Goal: Task Accomplishment & Management: Manage account settings

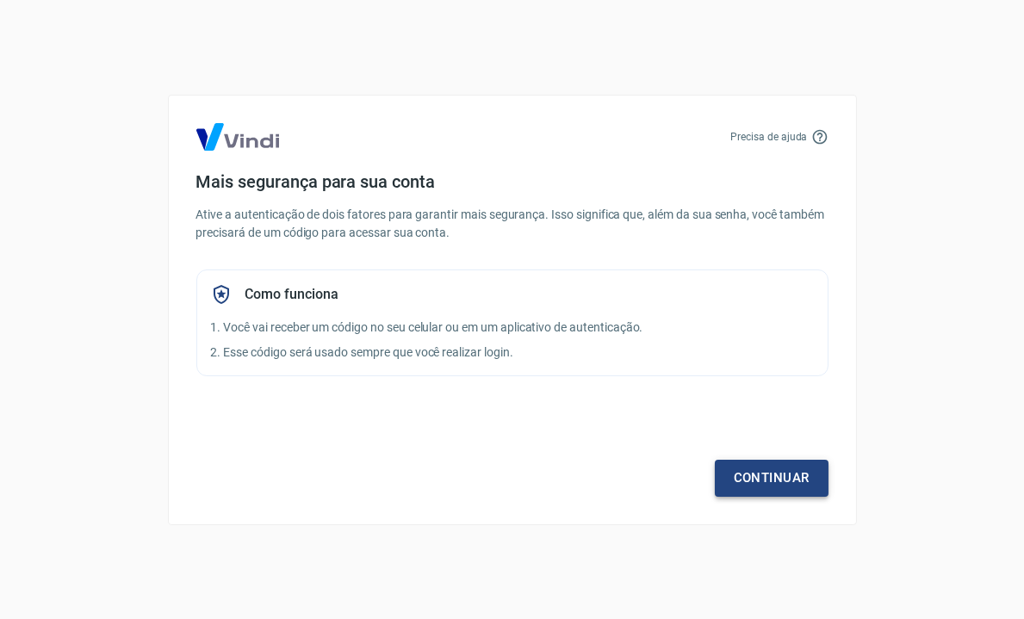
click at [778, 481] on link "Continuar" at bounding box center [772, 478] width 114 height 36
click at [766, 461] on link "Continuar" at bounding box center [772, 478] width 114 height 36
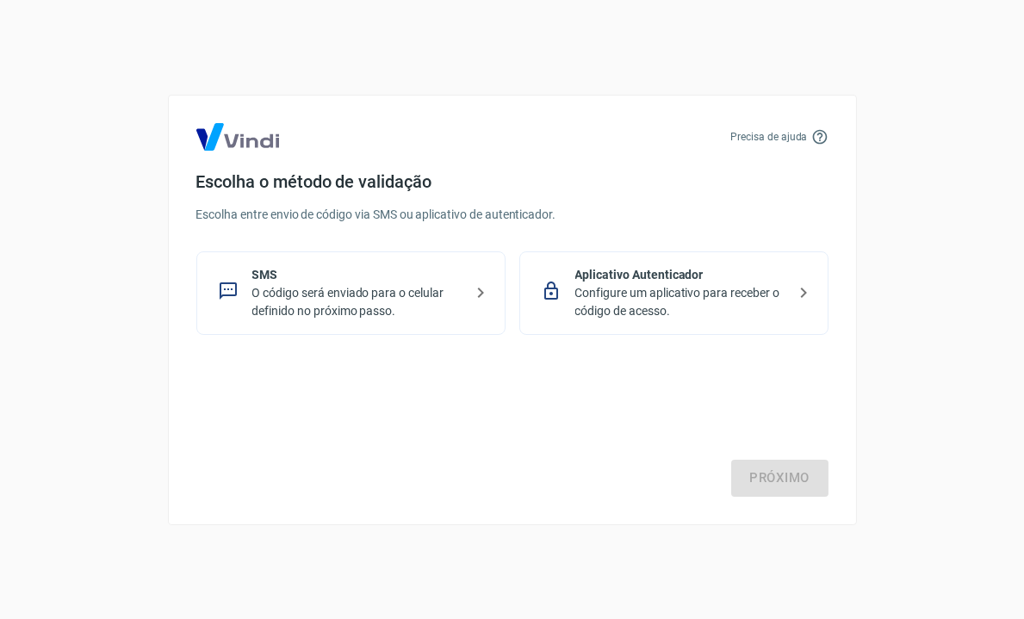
click at [357, 293] on p "O código será enviado para o celular definido no próximo passo." at bounding box center [357, 302] width 211 height 36
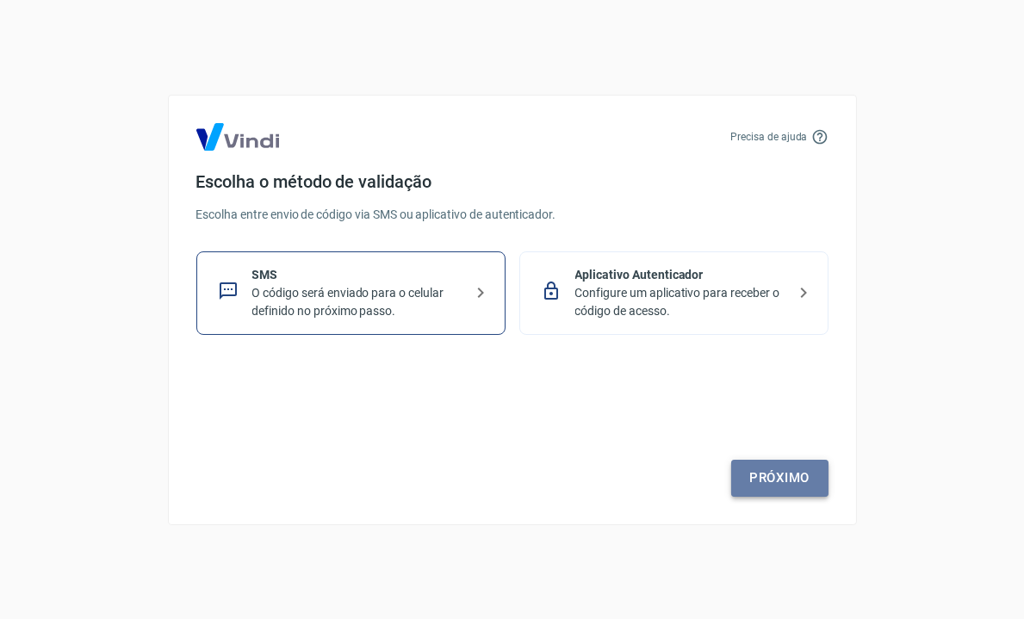
click at [800, 478] on link "Próximo" at bounding box center [779, 478] width 97 height 36
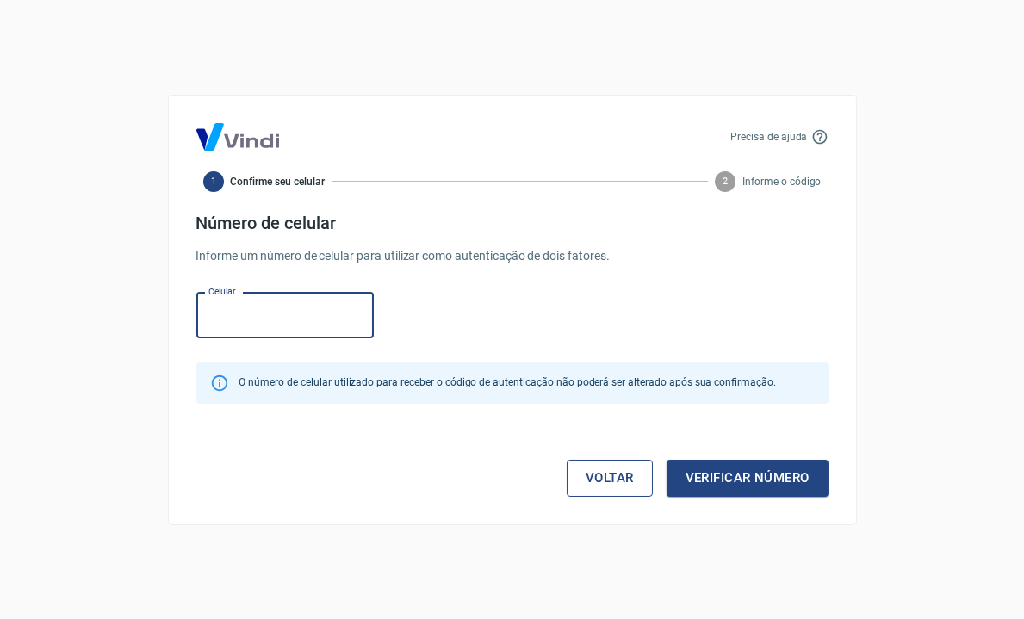
click at [615, 485] on link "Voltar" at bounding box center [610, 478] width 86 height 36
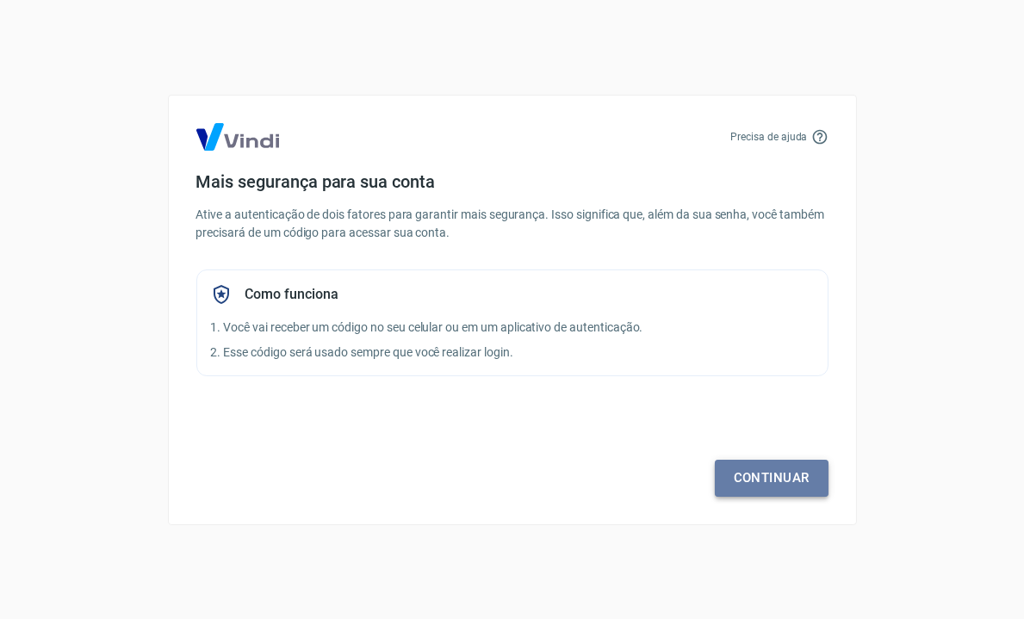
click at [797, 483] on link "Continuar" at bounding box center [772, 478] width 114 height 36
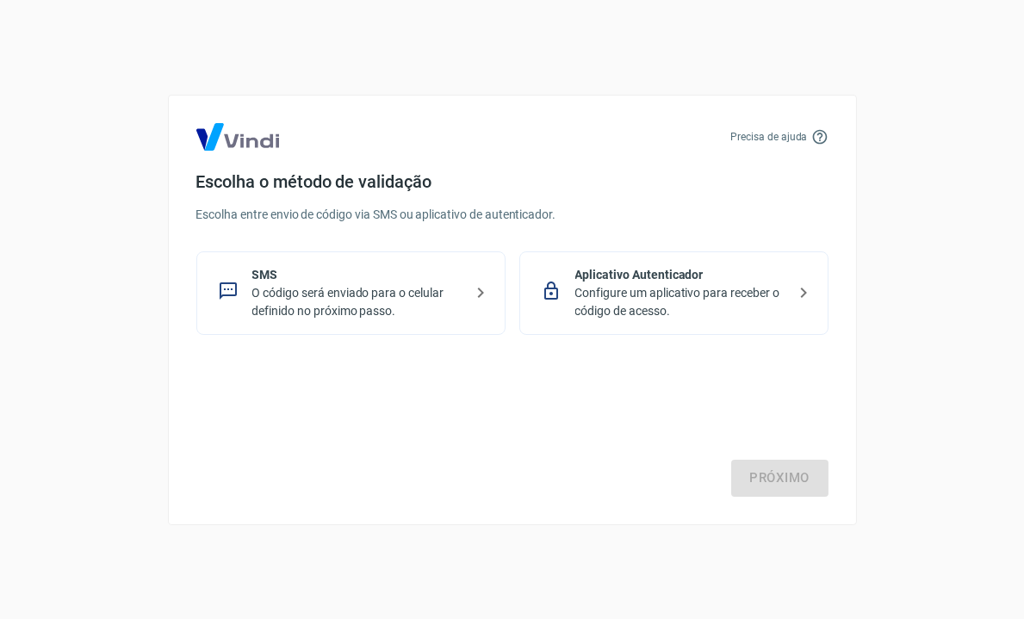
click at [735, 305] on p "Configure um aplicativo para receber o código de acesso." at bounding box center [680, 302] width 211 height 36
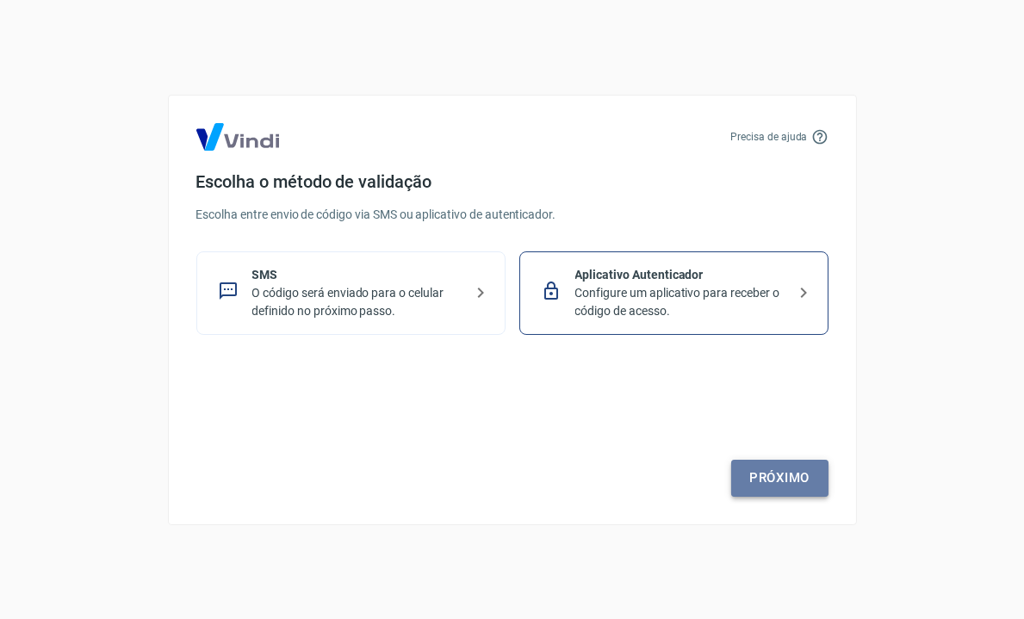
click at [768, 474] on link "Próximo" at bounding box center [779, 478] width 97 height 36
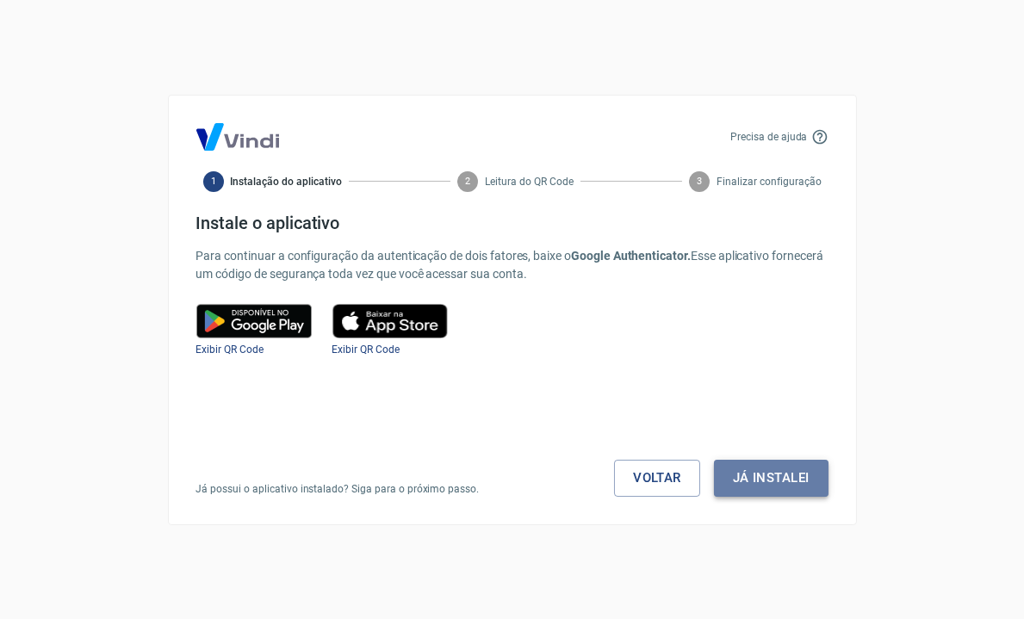
click at [780, 477] on button "Já instalei" at bounding box center [771, 478] width 115 height 36
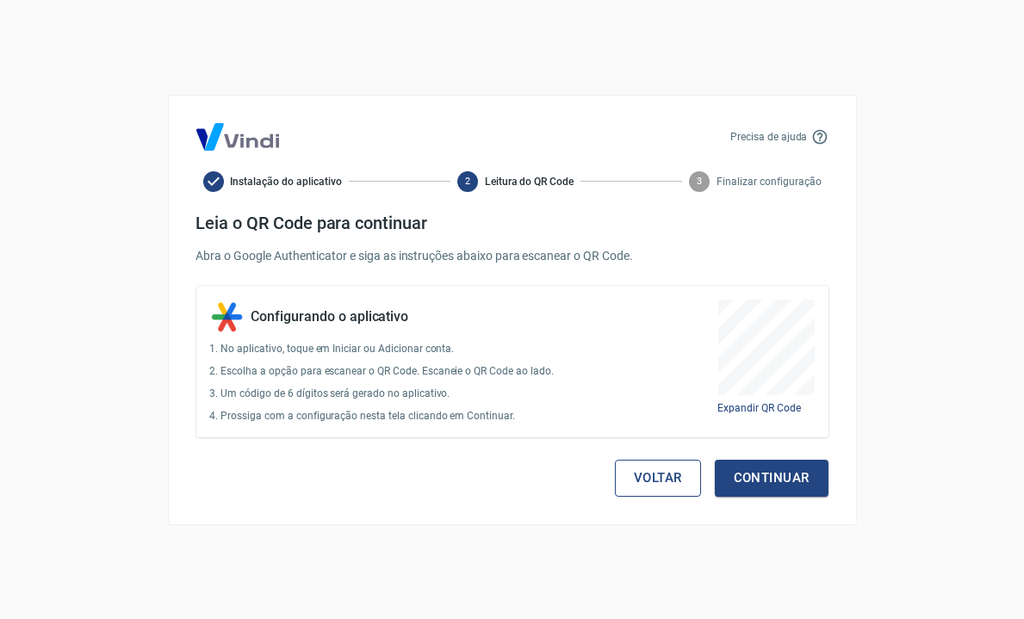
click at [642, 475] on button "Voltar" at bounding box center [658, 478] width 86 height 36
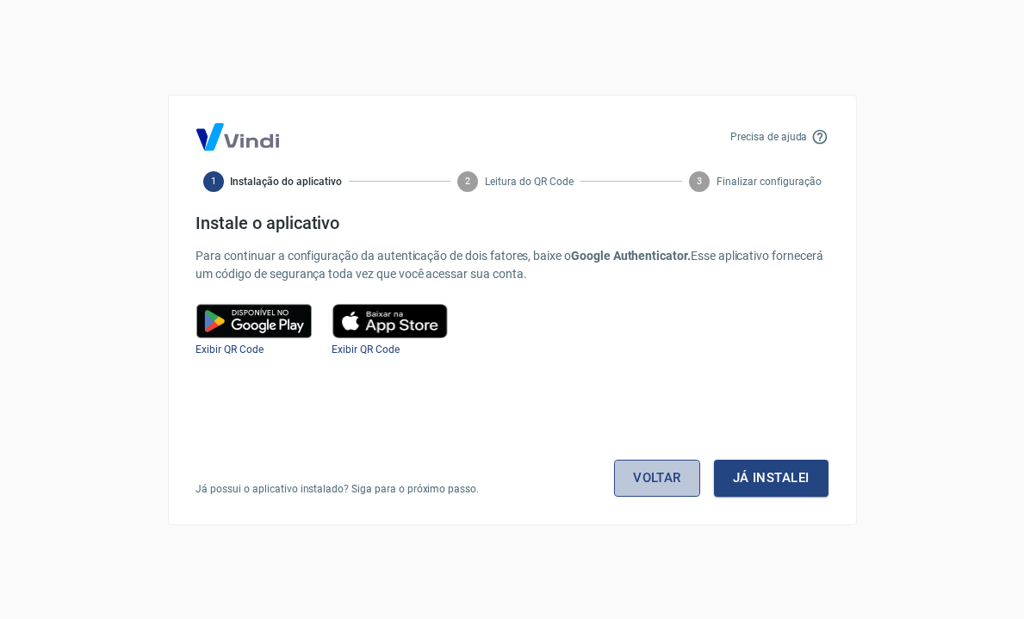
click at [670, 473] on link "Voltar" at bounding box center [657, 478] width 86 height 36
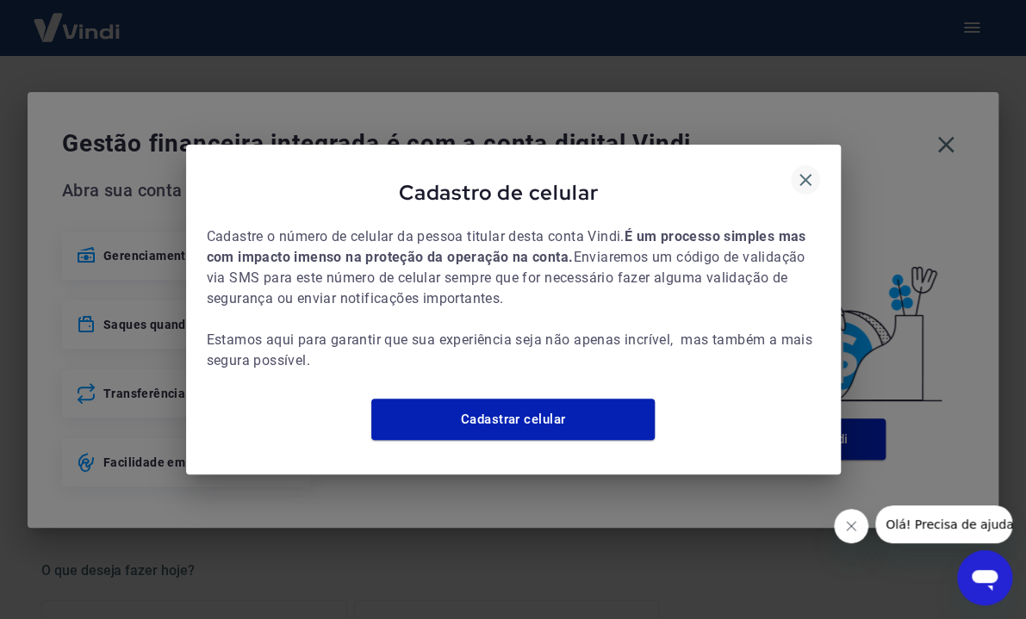
click at [804, 171] on icon "button" at bounding box center [805, 180] width 21 height 21
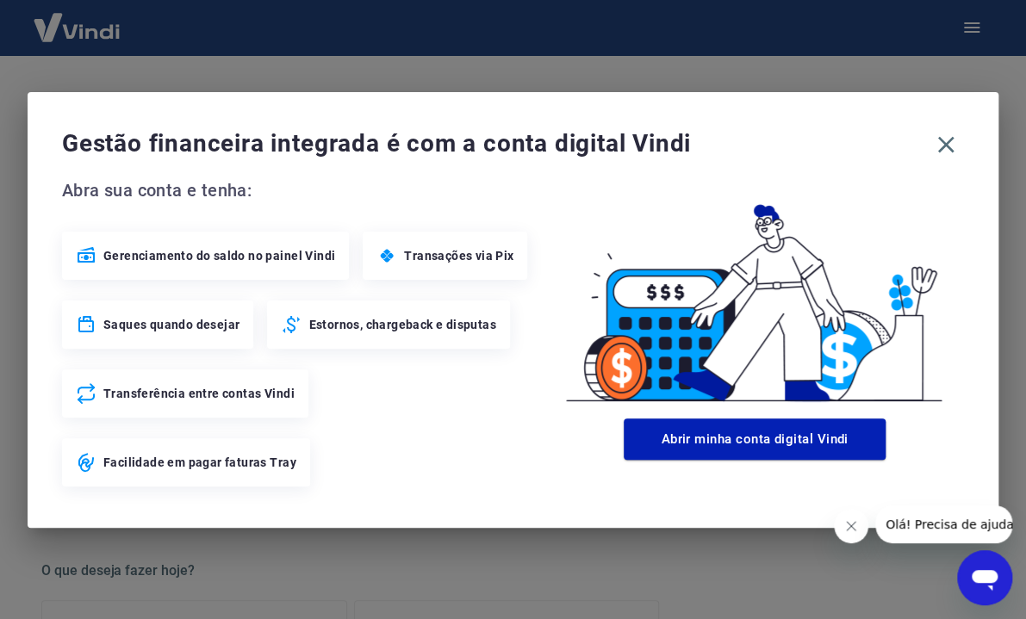
click at [240, 261] on span "Gerenciamento do saldo no painel Vindi" at bounding box center [219, 255] width 232 height 17
click at [941, 151] on icon "button" at bounding box center [946, 145] width 28 height 28
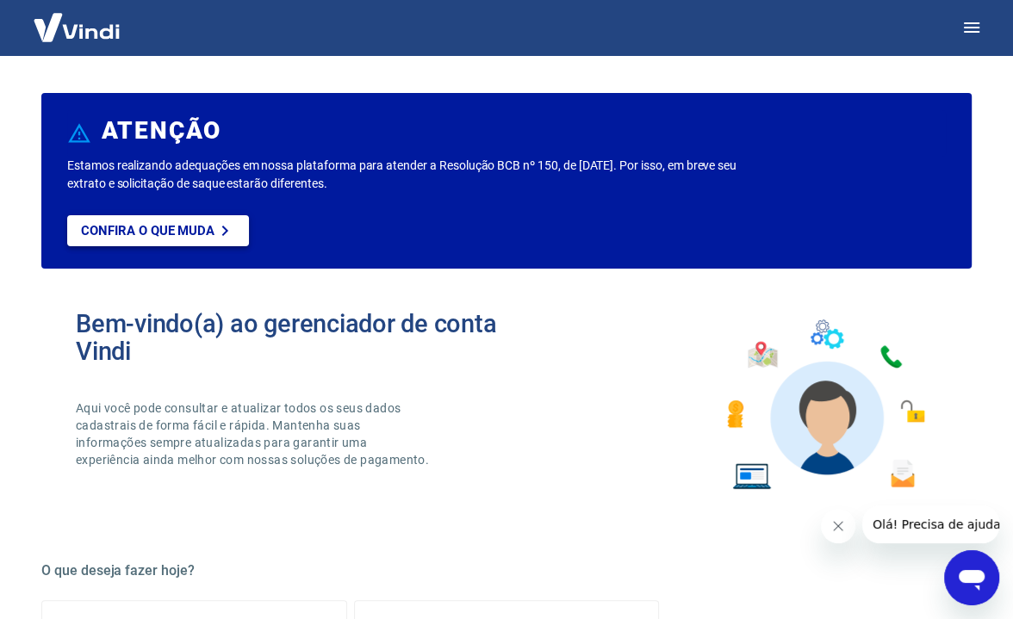
click at [183, 221] on link "Confira o que muda" at bounding box center [158, 230] width 182 height 31
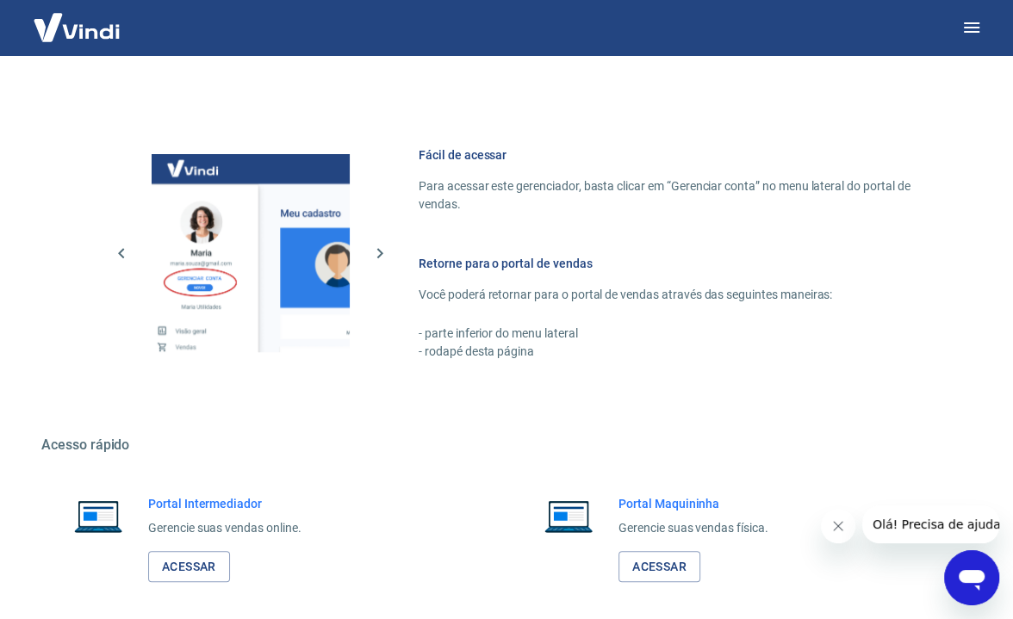
scroll to position [934, 0]
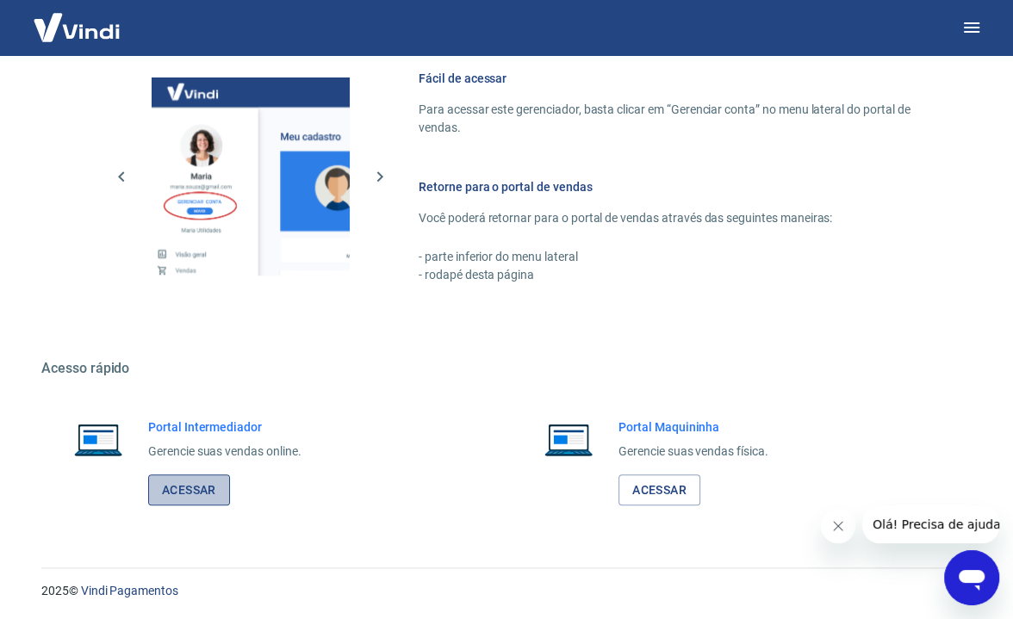
click at [195, 488] on link "Acessar" at bounding box center [189, 491] width 82 height 32
